Goal: Task Accomplishment & Management: Manage account settings

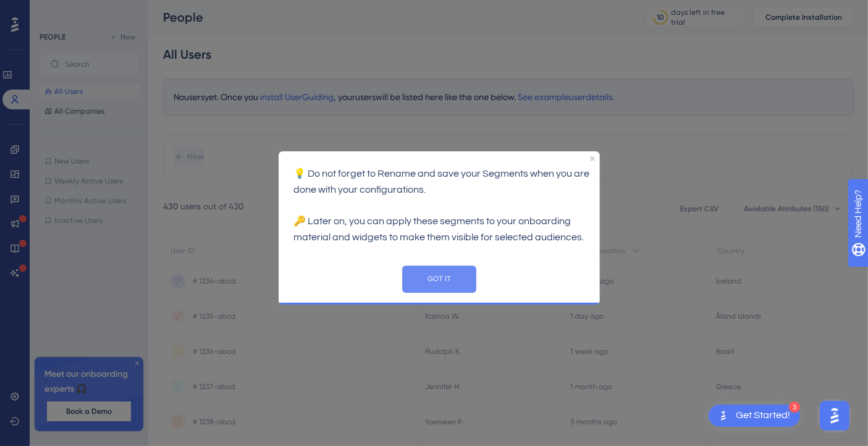
click at [438, 278] on button "GOT IT" at bounding box center [438, 279] width 74 height 27
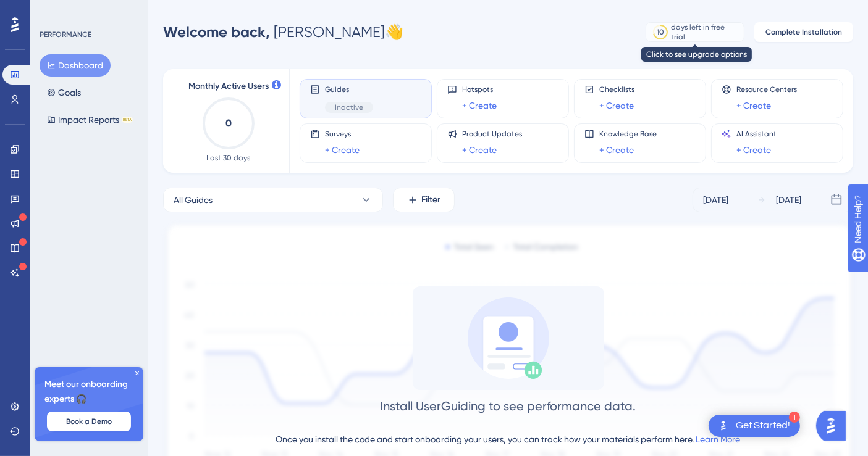
click at [690, 28] on div "days left in free trial" at bounding box center [705, 32] width 69 height 20
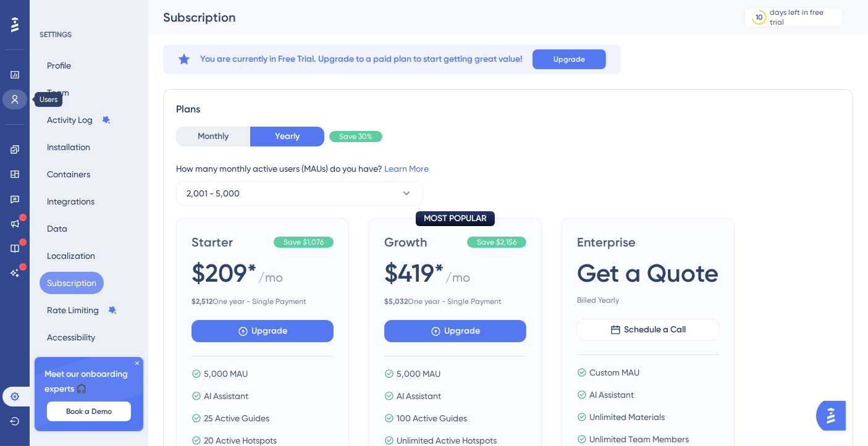
click at [19, 107] on link at bounding box center [14, 100] width 25 height 20
